Goal: Task Accomplishment & Management: Complete application form

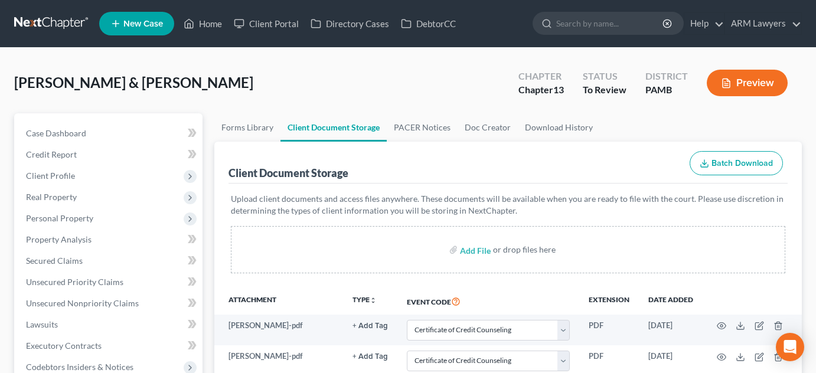
select select "0"
select select "7"
select select "6"
select select "9"
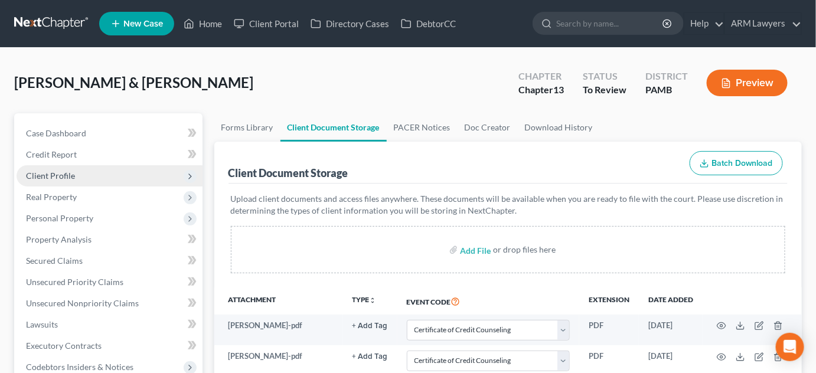
click at [103, 179] on span "Client Profile" at bounding box center [110, 175] width 186 height 21
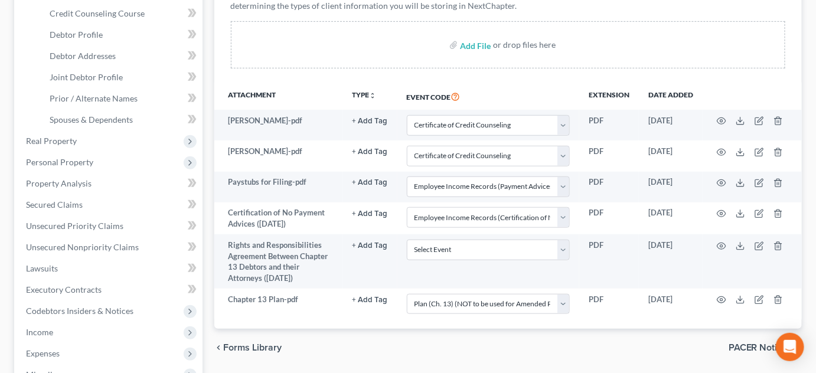
scroll to position [214, 0]
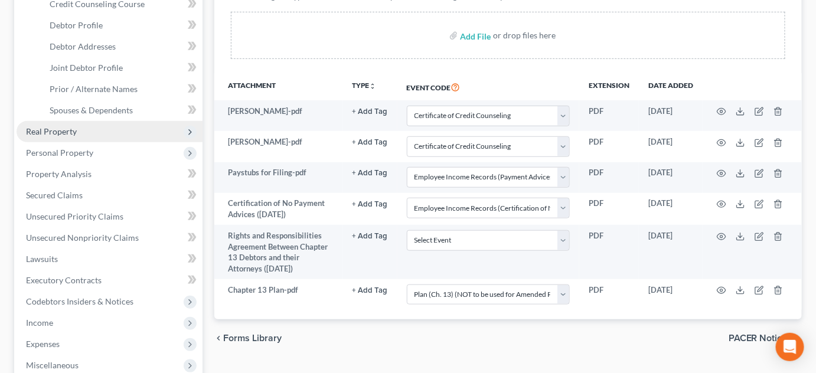
click at [138, 129] on span "Real Property" at bounding box center [110, 131] width 186 height 21
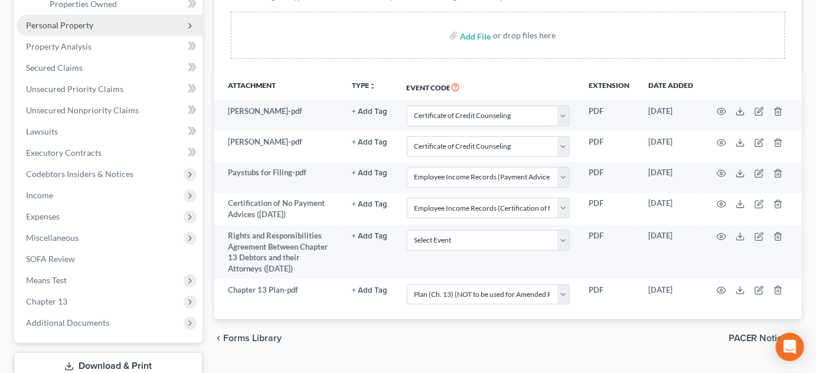
click at [145, 26] on span "Personal Property" at bounding box center [110, 25] width 186 height 21
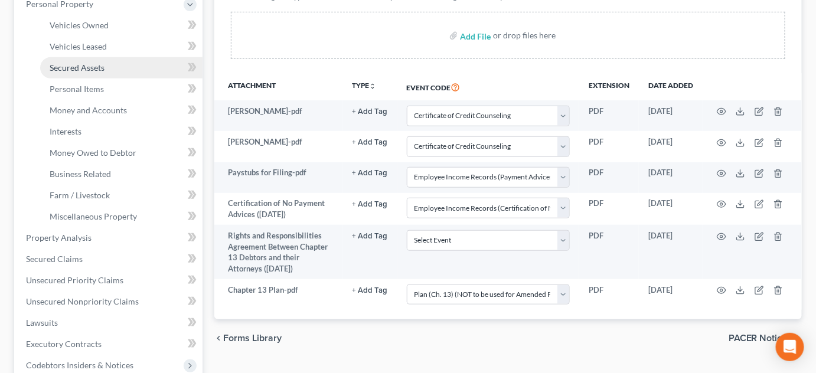
click at [146, 63] on link "Secured Assets" at bounding box center [121, 67] width 162 height 21
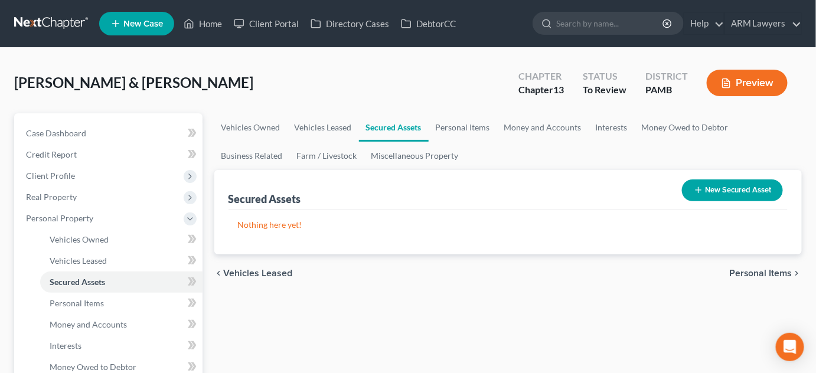
click at [748, 193] on button "New Secured Asset" at bounding box center [732, 190] width 101 height 22
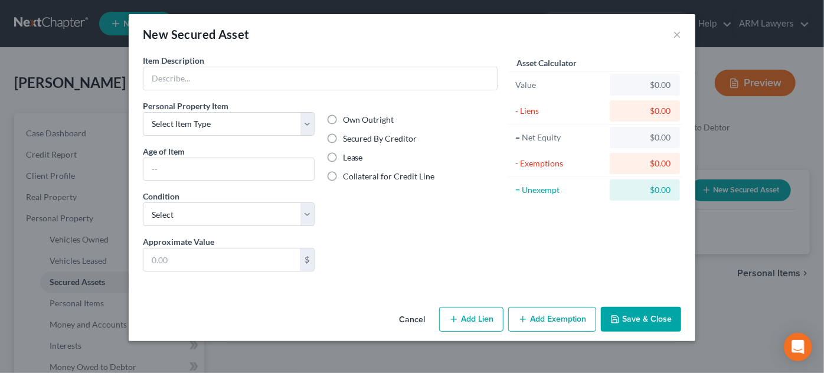
click at [343, 116] on label "Own Outright" at bounding box center [368, 120] width 51 height 12
click at [348, 116] on input "Own Outright" at bounding box center [352, 118] width 8 height 8
radio input "true"
click at [680, 34] on button "×" at bounding box center [677, 34] width 8 height 14
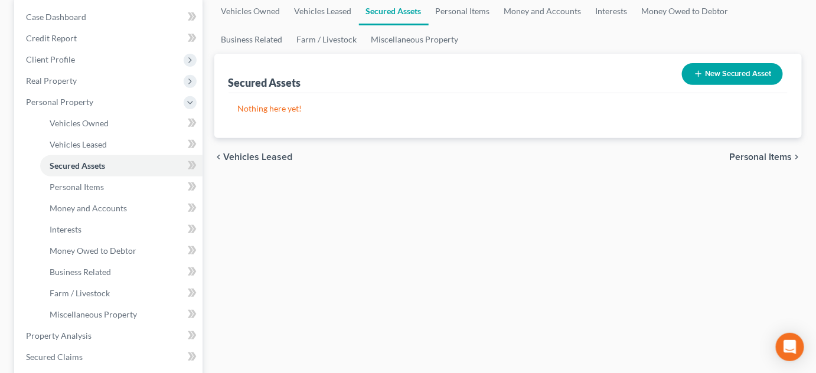
scroll to position [129, 0]
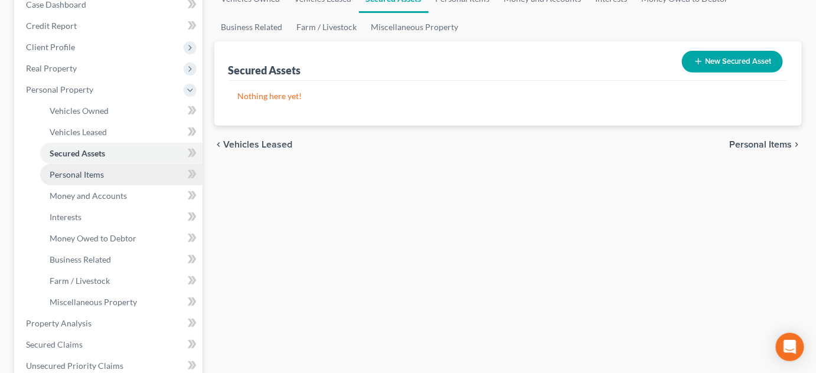
click at [118, 169] on link "Personal Items" at bounding box center [121, 174] width 162 height 21
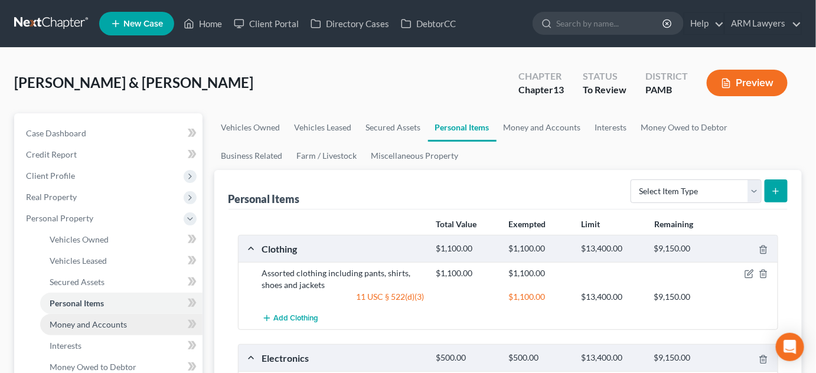
click at [130, 322] on link "Money and Accounts" at bounding box center [121, 324] width 162 height 21
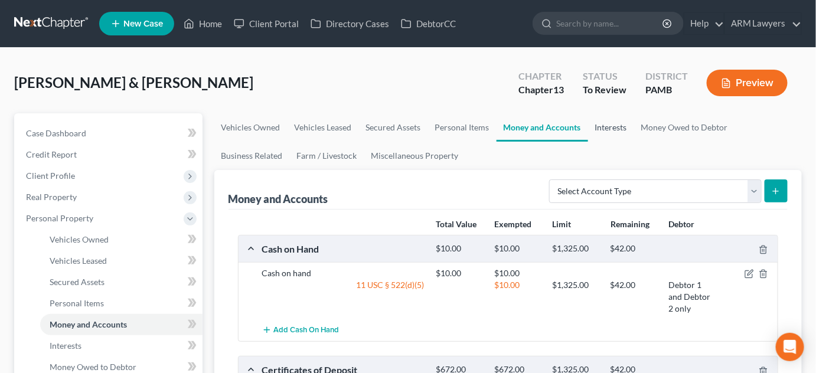
click at [616, 132] on link "Interests" at bounding box center [611, 127] width 46 height 28
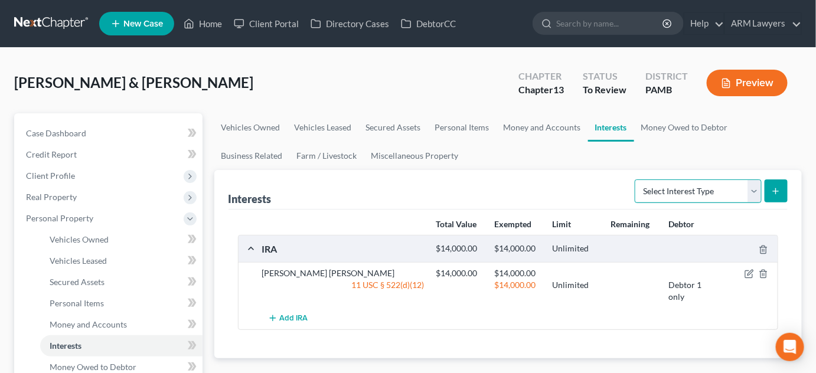
click at [743, 185] on select "Select Interest Type 401K Annuity Bond Education IRA Government Bond Government…" at bounding box center [698, 191] width 127 height 24
click at [530, 151] on ul "Vehicles Owned Vehicles Leased Secured Assets Personal Items Money and Accounts…" at bounding box center [508, 141] width 588 height 57
click at [671, 130] on link "Money Owed to Debtor" at bounding box center [684, 127] width 101 height 28
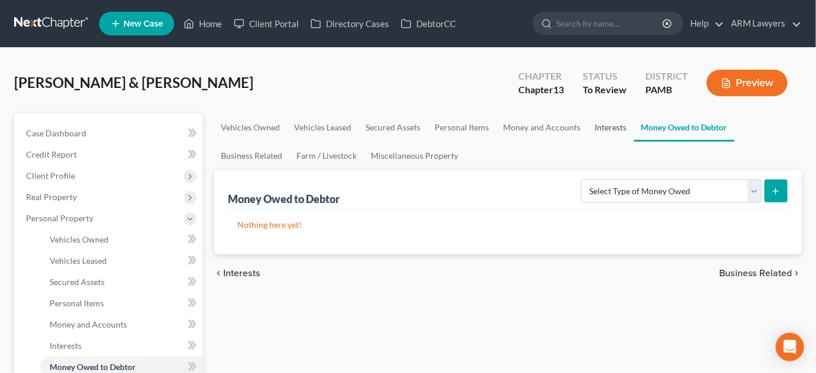
click at [620, 126] on link "Interests" at bounding box center [611, 127] width 46 height 28
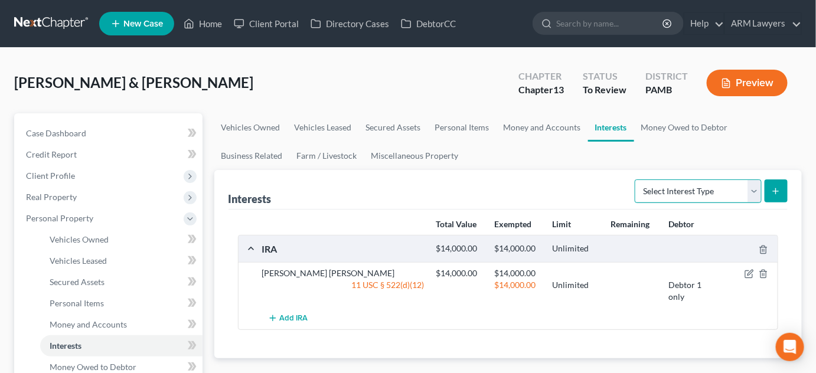
click at [662, 182] on select "Select Interest Type 401K Annuity Bond Education IRA Government Bond Government…" at bounding box center [698, 191] width 127 height 24
click at [554, 149] on ul "Vehicles Owned Vehicles Leased Secured Assets Personal Items Money and Accounts…" at bounding box center [508, 141] width 588 height 57
click at [732, 187] on select "Select Interest Type 401K Annuity Bond Education IRA Government Bond Government…" at bounding box center [698, 191] width 127 height 24
click at [592, 156] on ul "Vehicles Owned Vehicles Leased Secured Assets Personal Items Money and Accounts…" at bounding box center [508, 141] width 588 height 57
click at [674, 131] on link "Money Owed to Debtor" at bounding box center [684, 127] width 101 height 28
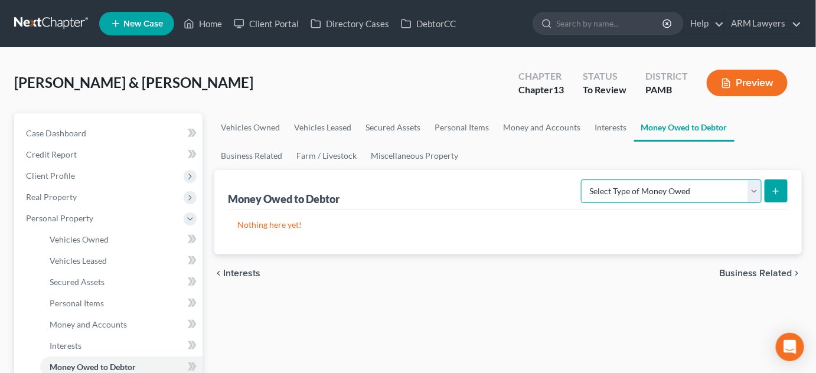
click at [713, 195] on select "Select Type of Money Owed Accounts Receivable Alimony Child Support Claims Agai…" at bounding box center [671, 191] width 181 height 24
select select "child_support"
click at [584, 179] on select "Select Type of Money Owed Accounts Receivable Alimony Child Support Claims Agai…" at bounding box center [671, 191] width 181 height 24
click at [784, 183] on button "submit" at bounding box center [776, 190] width 23 height 23
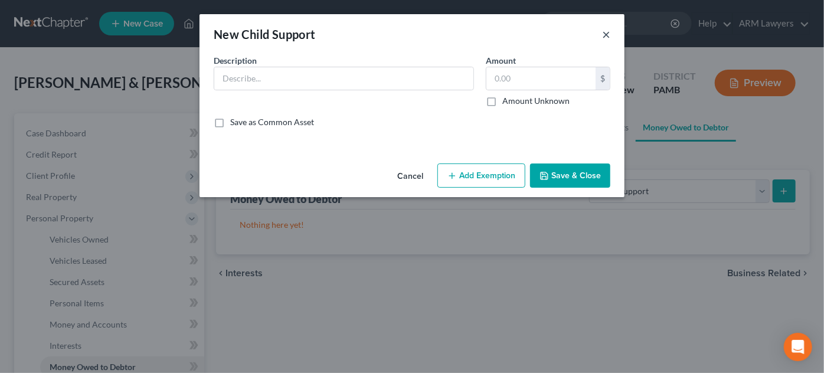
click at [605, 35] on button "×" at bounding box center [606, 34] width 8 height 14
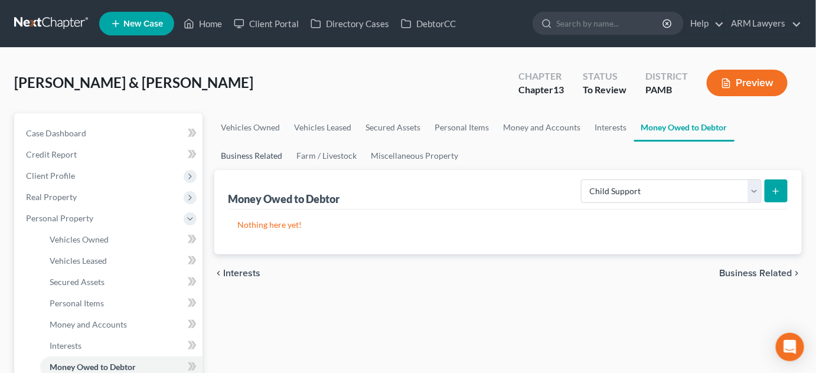
click at [248, 154] on link "Business Related" at bounding box center [252, 156] width 76 height 28
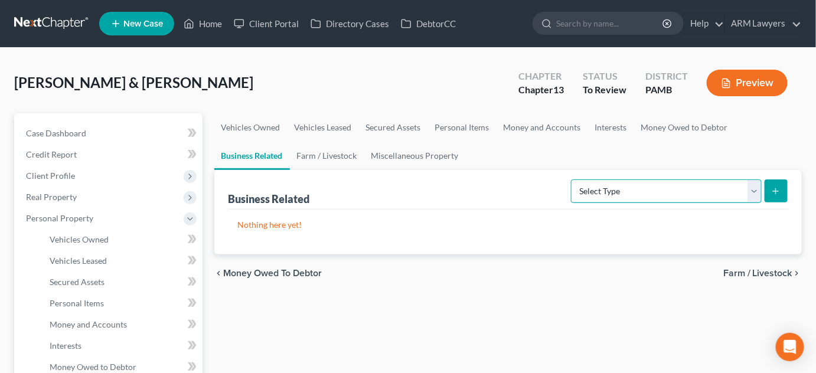
click at [739, 194] on select "Select Type Customer Lists Franchises Inventory Licenses Machinery Office Equip…" at bounding box center [666, 191] width 191 height 24
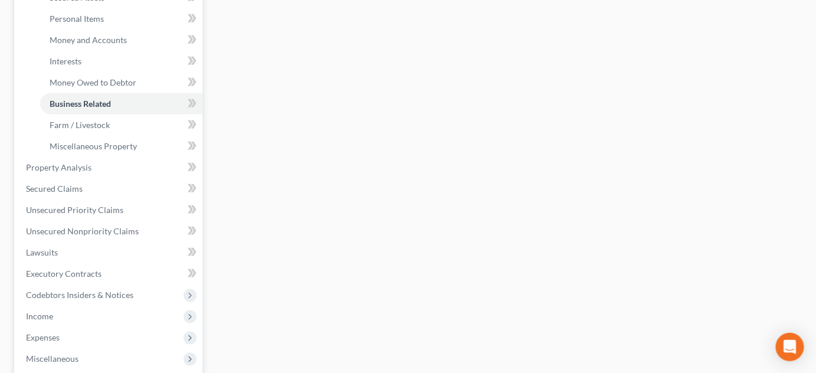
scroll to position [301, 0]
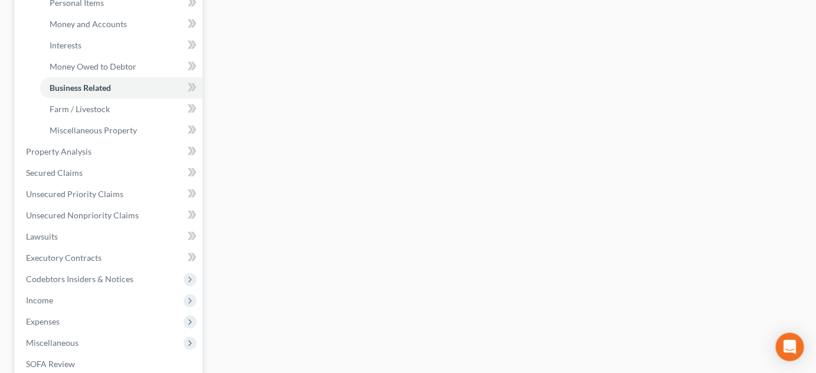
click at [133, 162] on li "Secured Claims" at bounding box center [110, 172] width 186 height 21
click at [134, 158] on link "Property Analysis" at bounding box center [110, 151] width 186 height 21
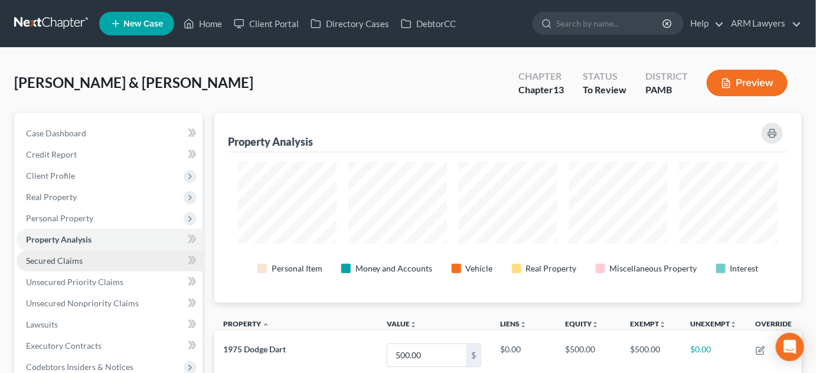
click at [149, 262] on link "Secured Claims" at bounding box center [110, 260] width 186 height 21
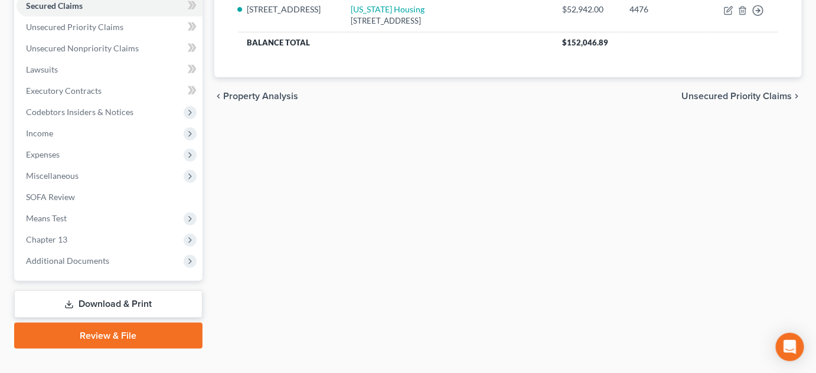
scroll to position [275, 0]
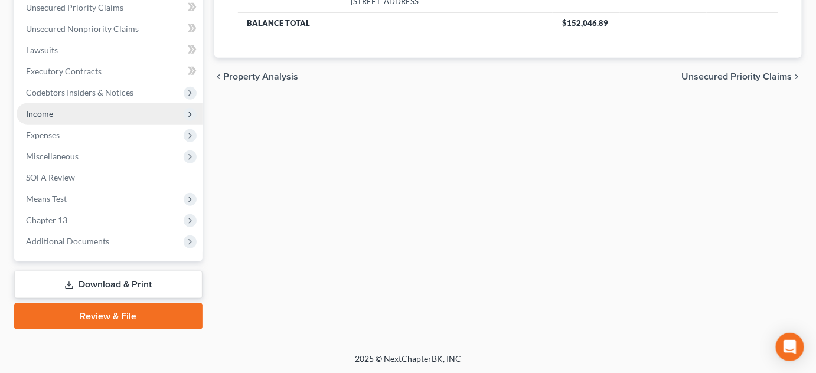
click at [192, 113] on icon at bounding box center [189, 114] width 9 height 9
